Goal: Task Accomplishment & Management: Manage account settings

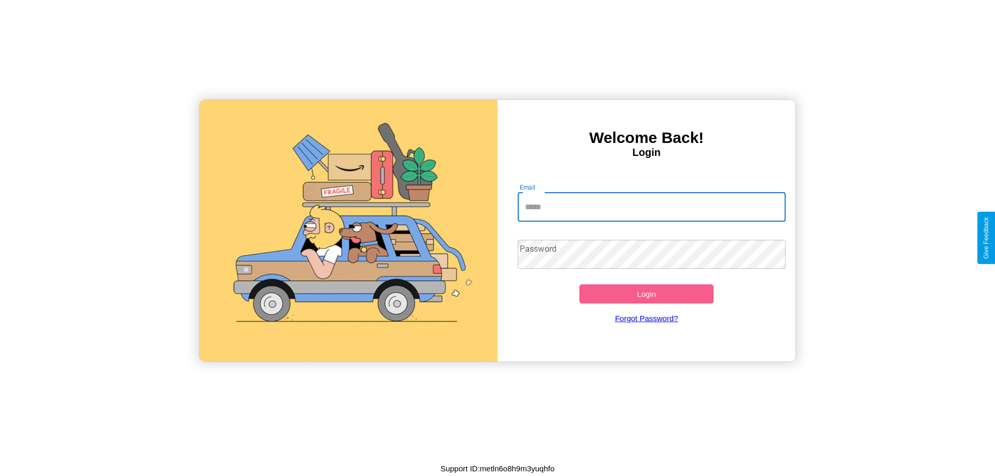
click at [651, 207] on input "Email" at bounding box center [652, 207] width 268 height 29
type input "**********"
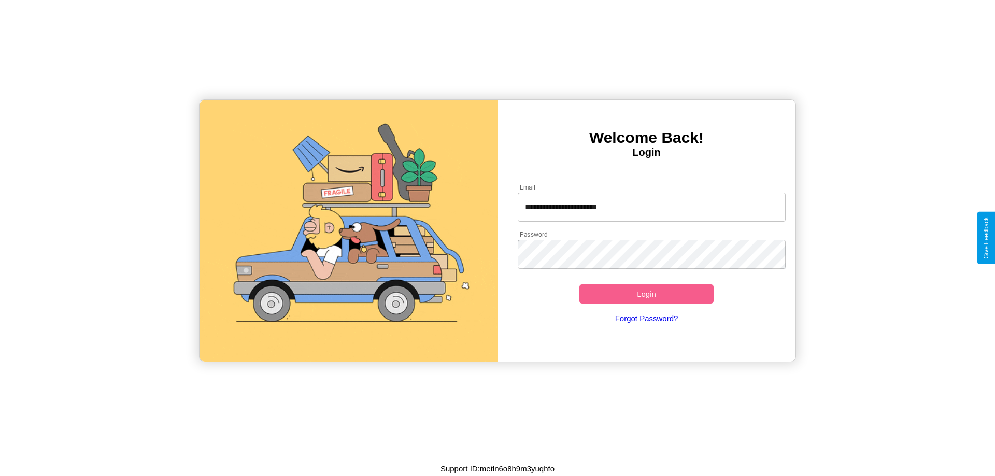
click at [646, 294] on button "Login" at bounding box center [646, 293] width 134 height 19
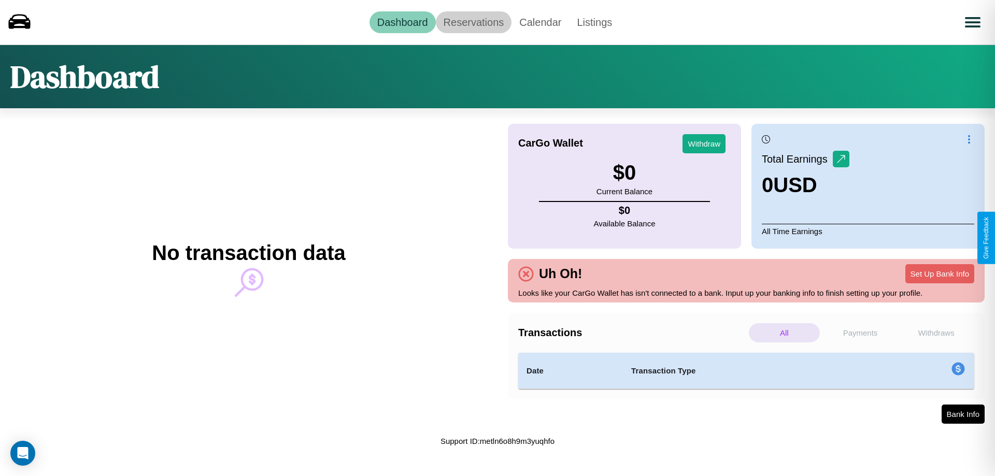
click at [473, 22] on link "Reservations" at bounding box center [474, 22] width 76 height 22
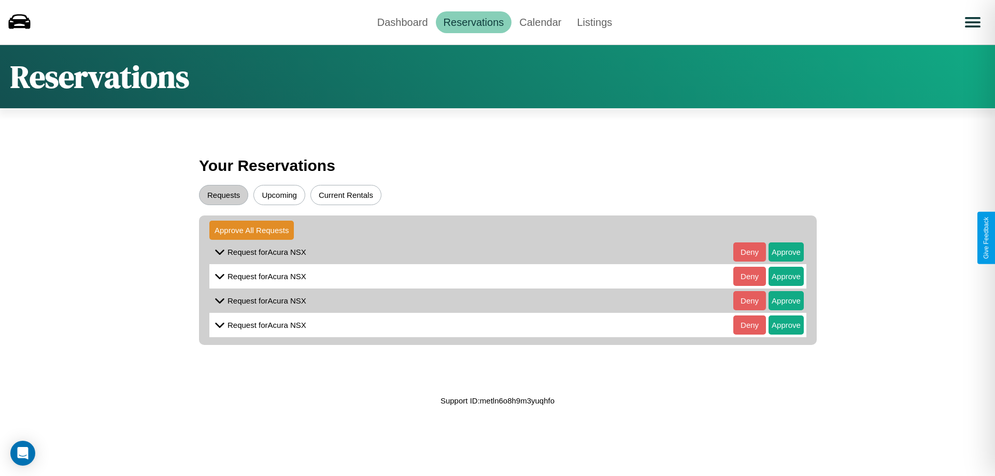
click at [279, 195] on button "Upcoming" at bounding box center [279, 195] width 52 height 20
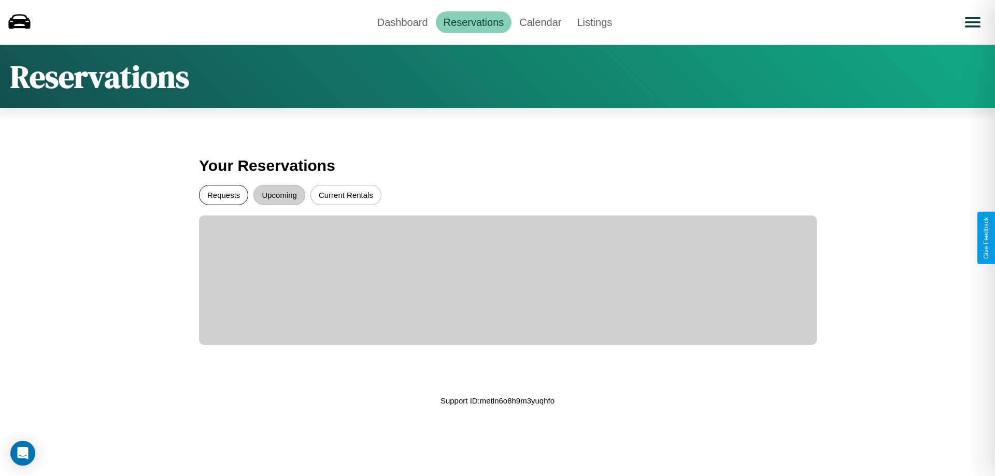
click at [223, 195] on button "Requests" at bounding box center [223, 195] width 49 height 20
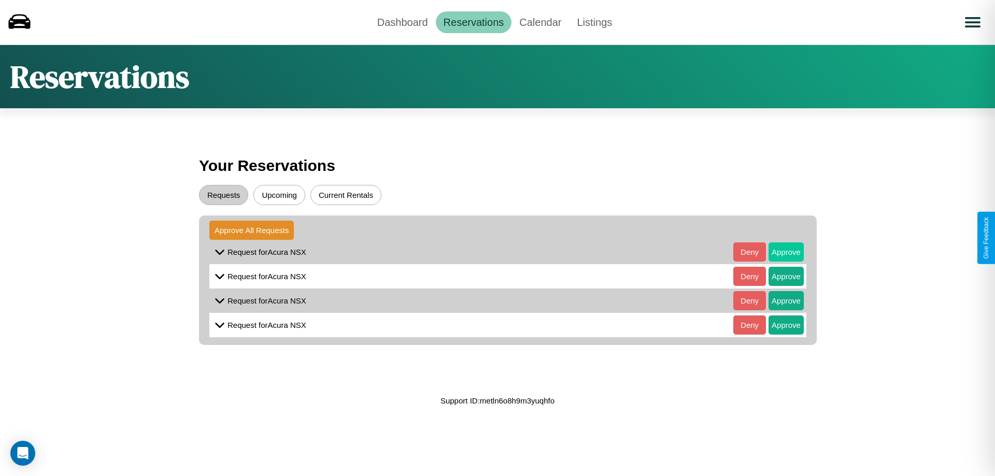
click at [778, 252] on button "Approve" at bounding box center [785, 251] width 35 height 19
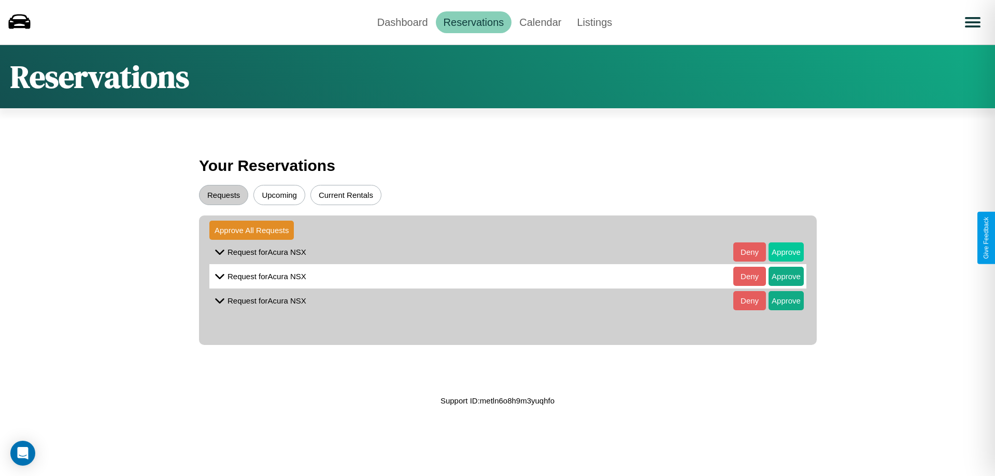
click at [778, 252] on button "Approve" at bounding box center [785, 251] width 35 height 19
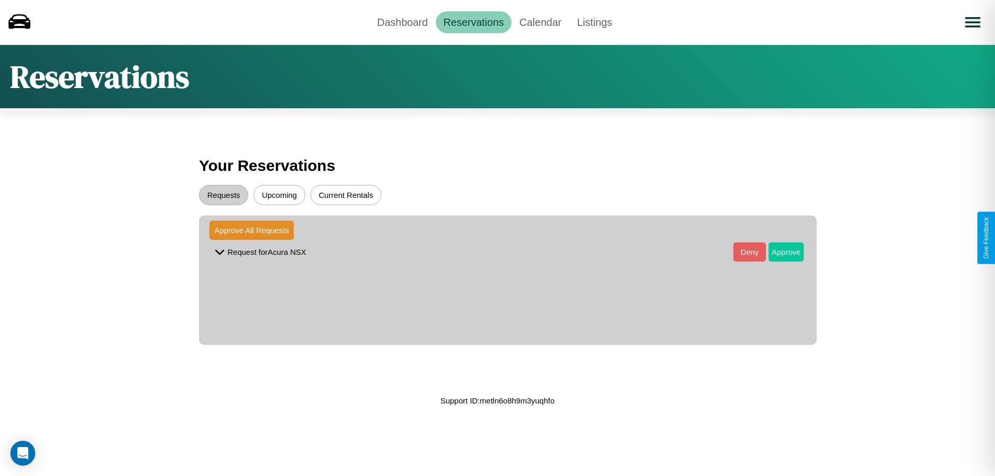
click at [778, 252] on button "Approve" at bounding box center [785, 251] width 35 height 19
